Goal: Task Accomplishment & Management: Use online tool/utility

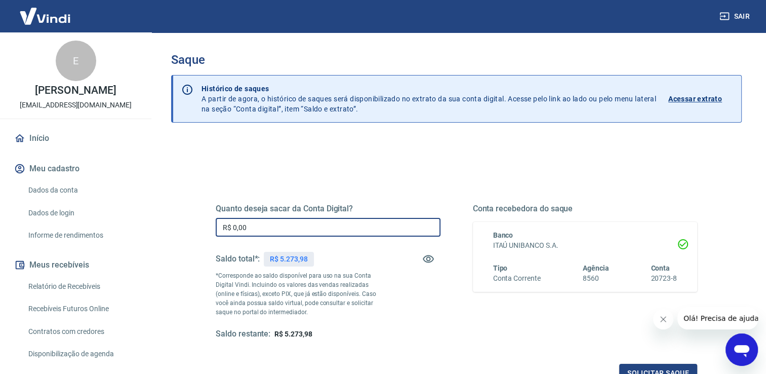
click at [282, 229] on input "R$ 0,00" at bounding box center [328, 227] width 225 height 19
type input "R$ 5.273,98"
click at [443, 304] on div "Quanto deseja sacar da Conta Digital? R$ 5.273,98 ​ Saldo total*: R$ 5.273,98 *…" at bounding box center [456, 271] width 481 height 136
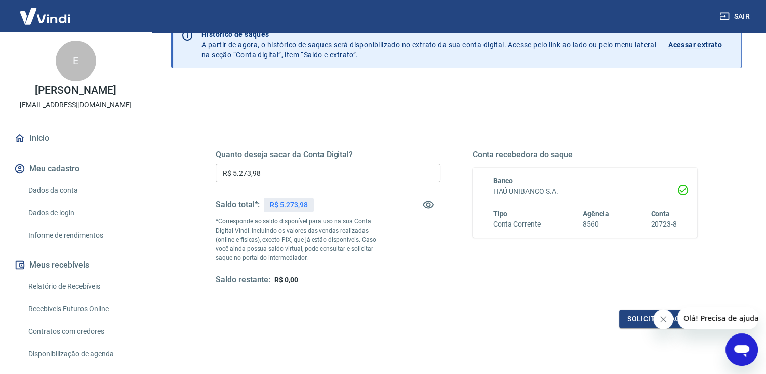
scroll to position [61, 0]
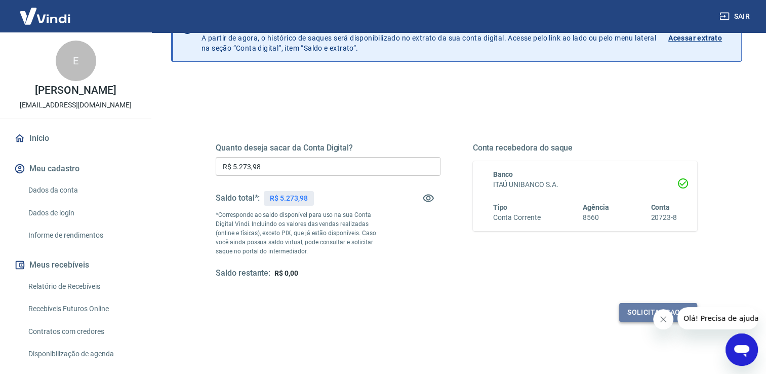
click at [639, 312] on button "Solicitar saque" at bounding box center [658, 312] width 78 height 19
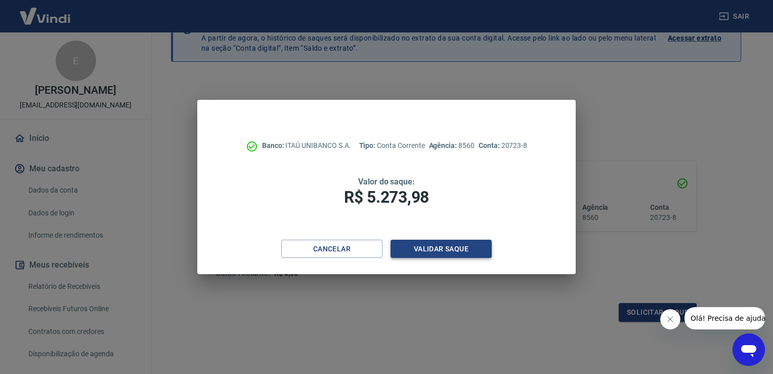
click at [469, 248] on button "Validar saque" at bounding box center [441, 248] width 101 height 19
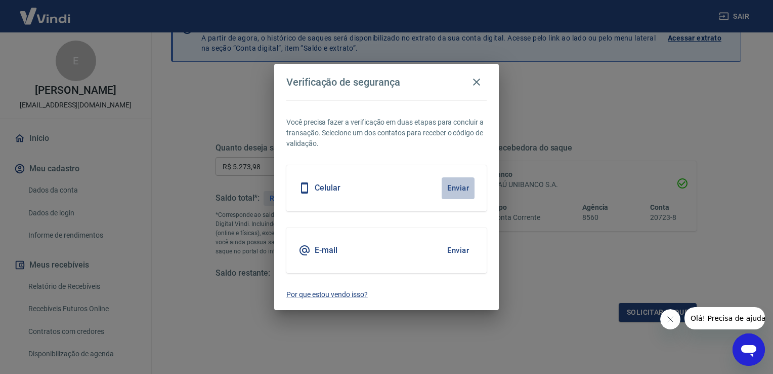
click at [460, 189] on button "Enviar" at bounding box center [458, 187] width 33 height 21
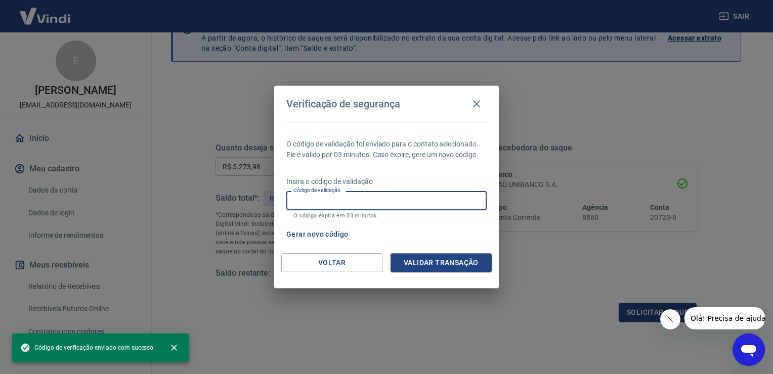
click at [447, 200] on input "Código de validação" at bounding box center [386, 200] width 200 height 19
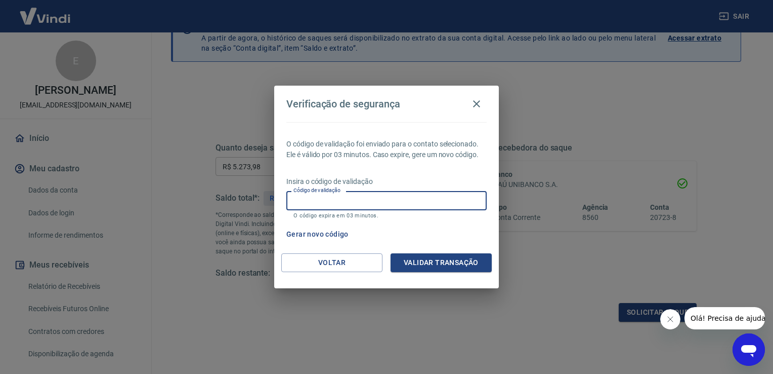
click at [420, 196] on input "Código de validação" at bounding box center [386, 200] width 200 height 19
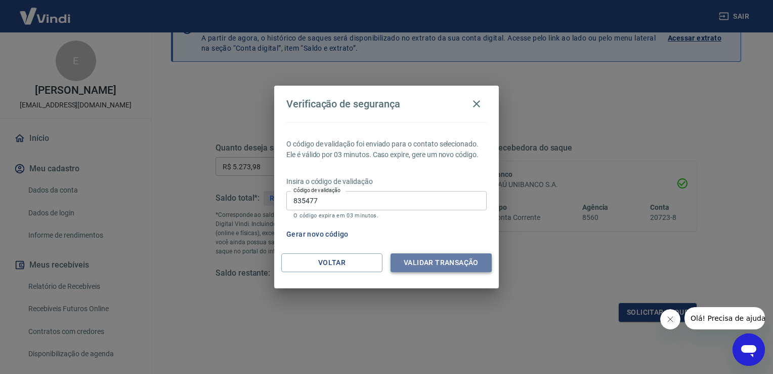
click at [442, 260] on button "Validar transação" at bounding box center [441, 262] width 101 height 19
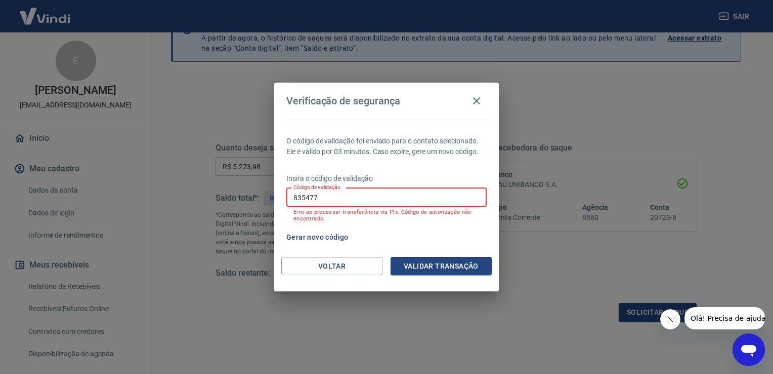
click at [389, 192] on input "835477" at bounding box center [386, 197] width 200 height 19
type input "8"
click at [389, 192] on input "Código de validação" at bounding box center [386, 197] width 200 height 19
click at [387, 196] on input "Código de validação" at bounding box center [386, 197] width 200 height 19
click at [368, 201] on input "Código de validação" at bounding box center [386, 197] width 200 height 19
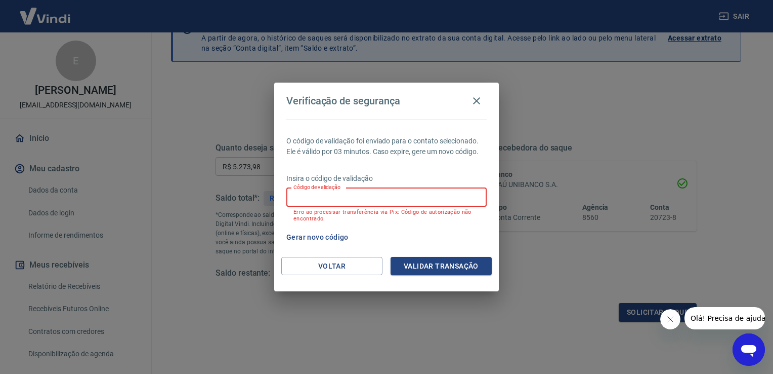
click at [368, 201] on input "Código de validação" at bounding box center [386, 197] width 200 height 19
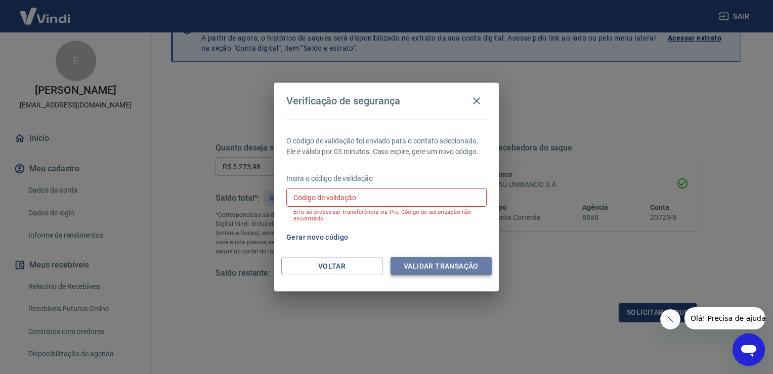
click at [443, 262] on button "Validar transação" at bounding box center [441, 266] width 101 height 19
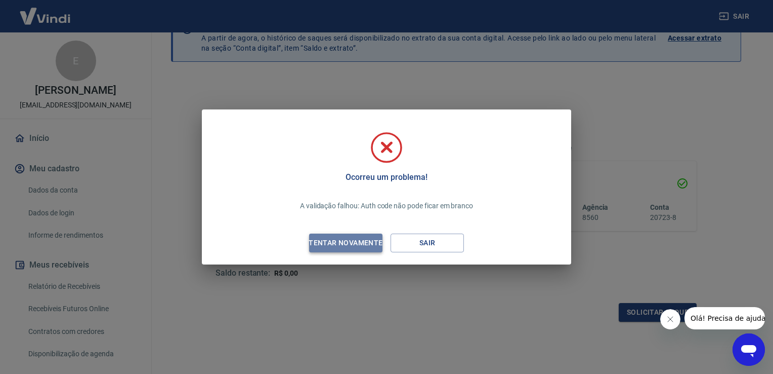
click at [344, 242] on div "Tentar novamente" at bounding box center [346, 242] width 98 height 13
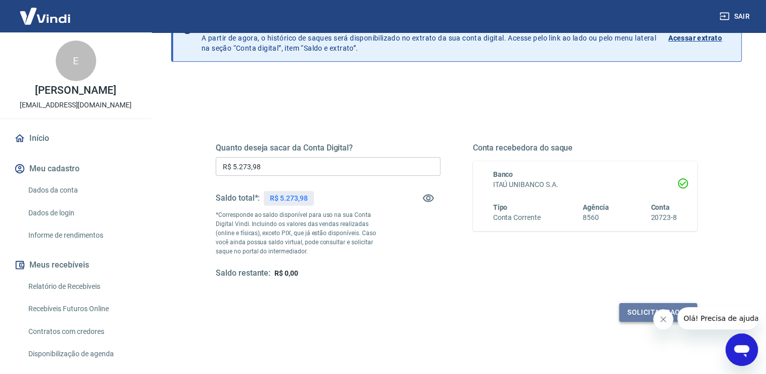
click at [636, 310] on button "Solicitar saque" at bounding box center [658, 312] width 78 height 19
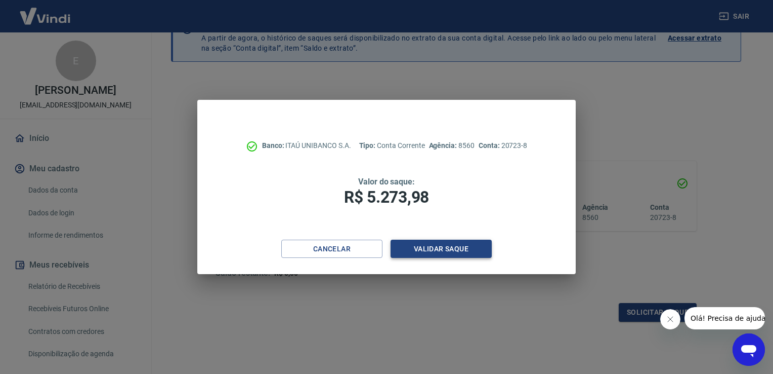
click at [444, 251] on button "Validar saque" at bounding box center [441, 248] width 101 height 19
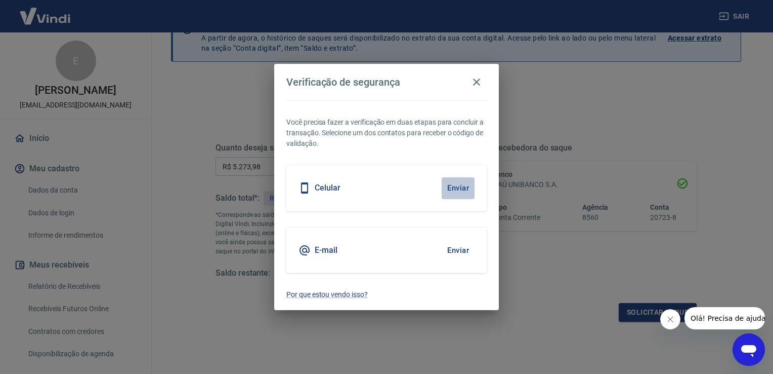
click at [458, 188] on button "Enviar" at bounding box center [458, 187] width 33 height 21
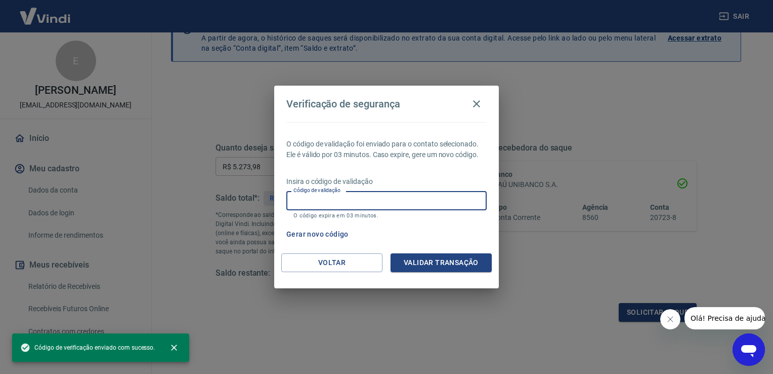
click at [430, 199] on input "Código de validação" at bounding box center [386, 200] width 200 height 19
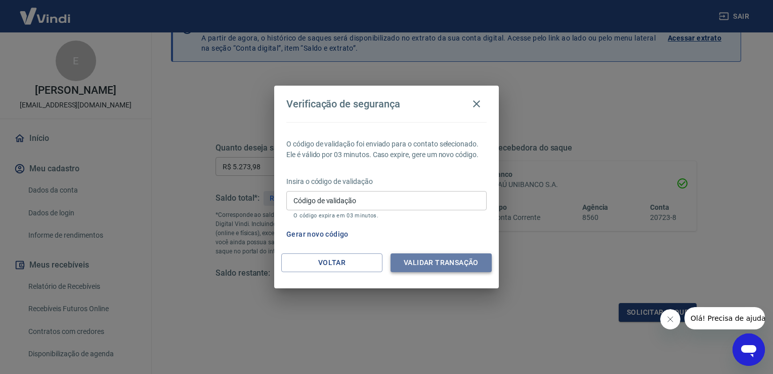
click at [445, 267] on button "Validar transação" at bounding box center [441, 262] width 101 height 19
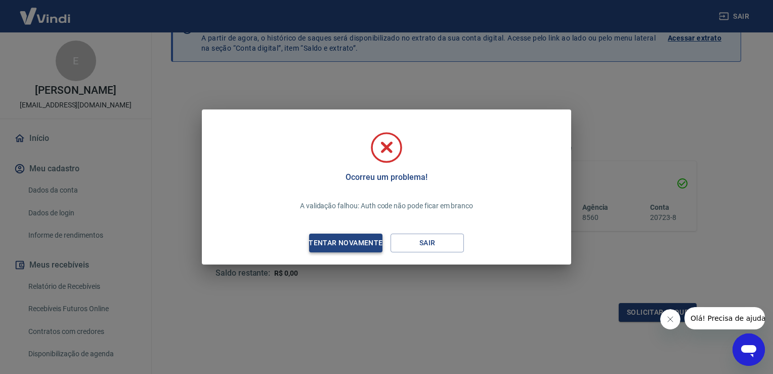
click at [356, 240] on div "Tentar novamente" at bounding box center [346, 242] width 98 height 13
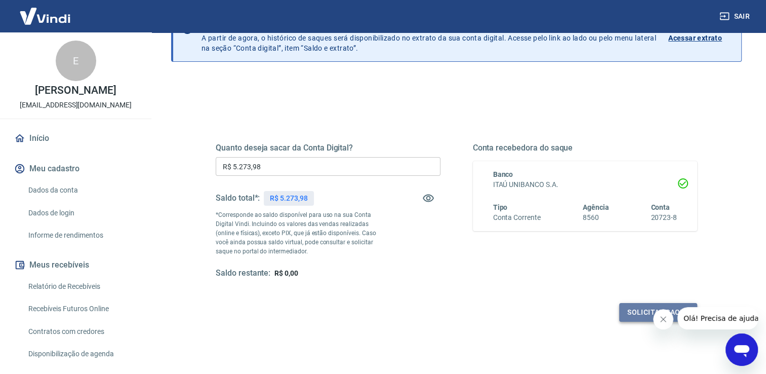
click at [631, 310] on button "Solicitar saque" at bounding box center [658, 312] width 78 height 19
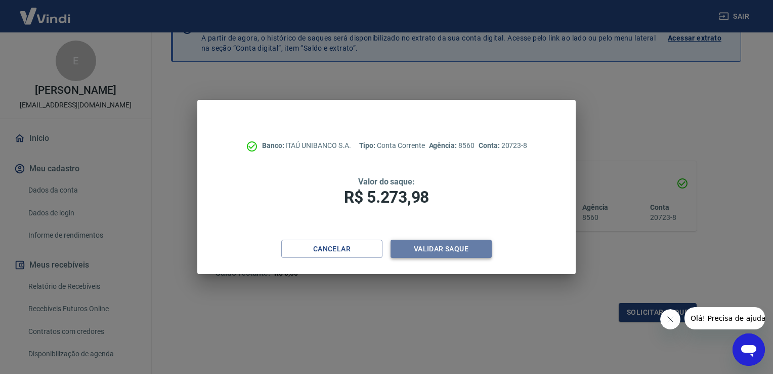
click at [457, 249] on button "Validar saque" at bounding box center [441, 248] width 101 height 19
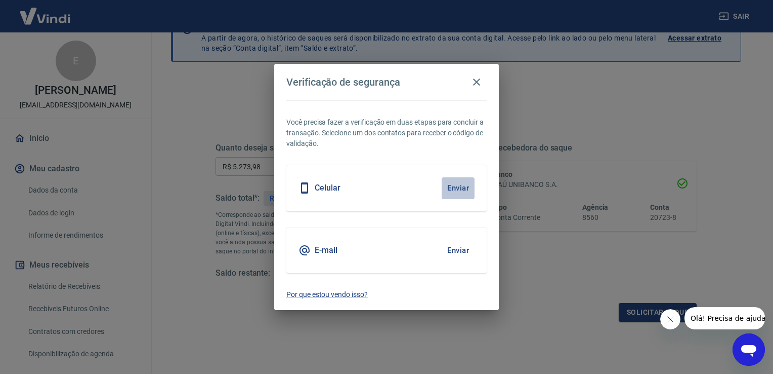
click at [465, 186] on button "Enviar" at bounding box center [458, 187] width 33 height 21
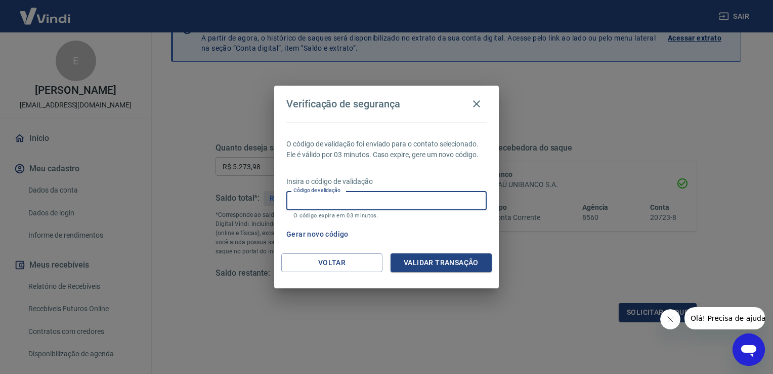
click at [390, 200] on input "Código de validação" at bounding box center [386, 200] width 200 height 19
click at [474, 100] on icon "button" at bounding box center [477, 104] width 12 height 12
